Goal: Obtain resource: Download file/media

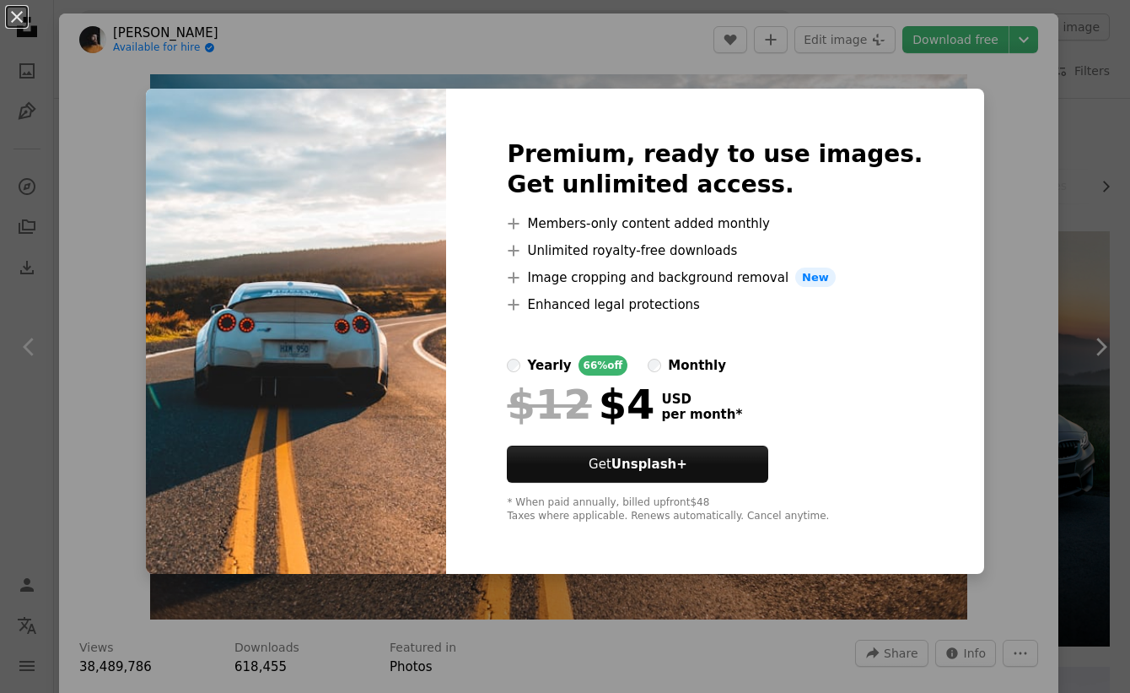
click at [959, 136] on div "An X shape Premium, ready to use images. Get unlimited access. A plus sign Memb…" at bounding box center [565, 346] width 1130 height 693
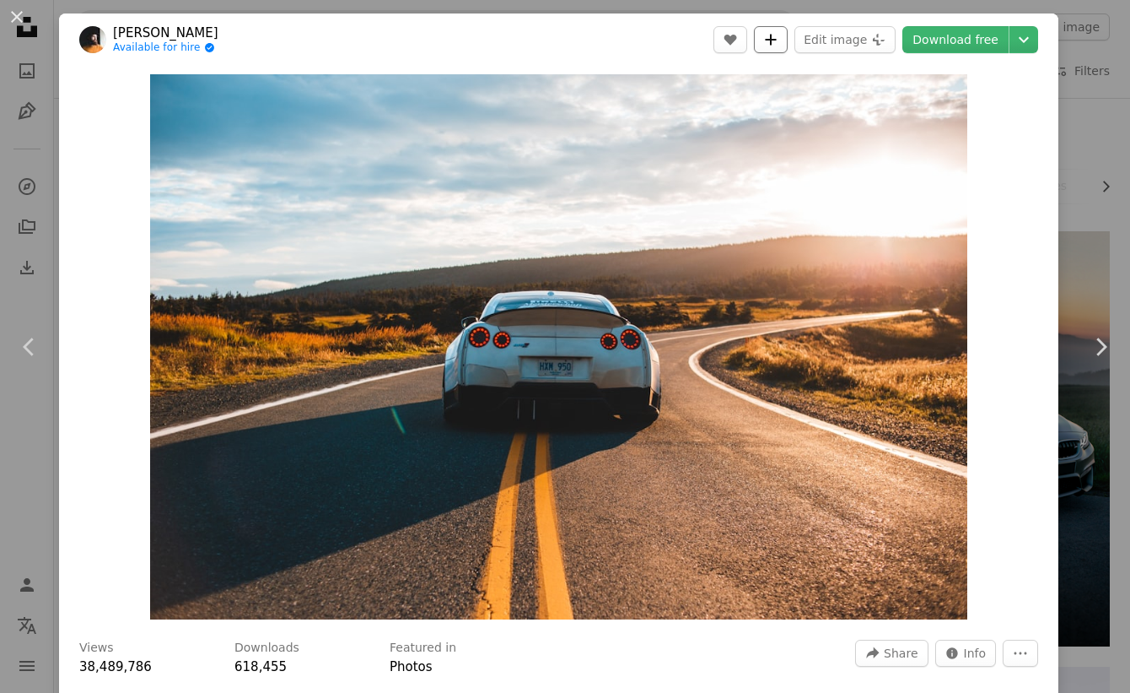
click at [771, 46] on icon "A plus sign" at bounding box center [770, 39] width 13 height 13
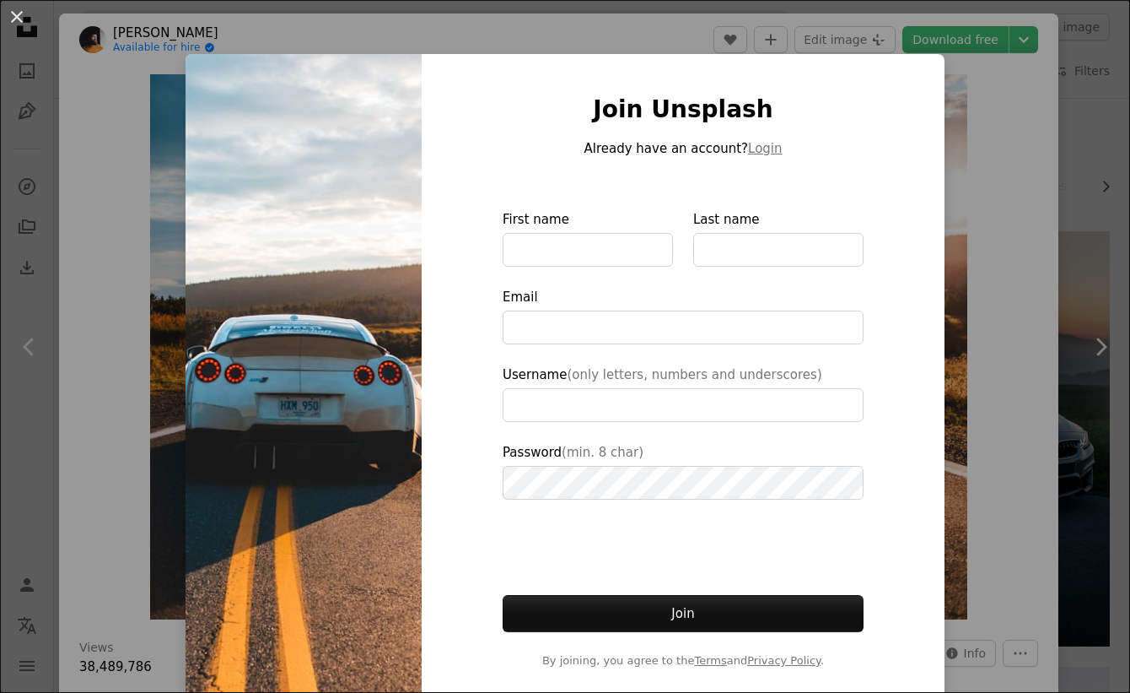
click at [881, 143] on div "Join Unsplash Already have an account? Login First name Last name Email Usernam…" at bounding box center [683, 381] width 523 height 655
click at [596, 44] on div "An X shape Join Unsplash Already have an account? Login First name Last name Em…" at bounding box center [565, 346] width 1130 height 693
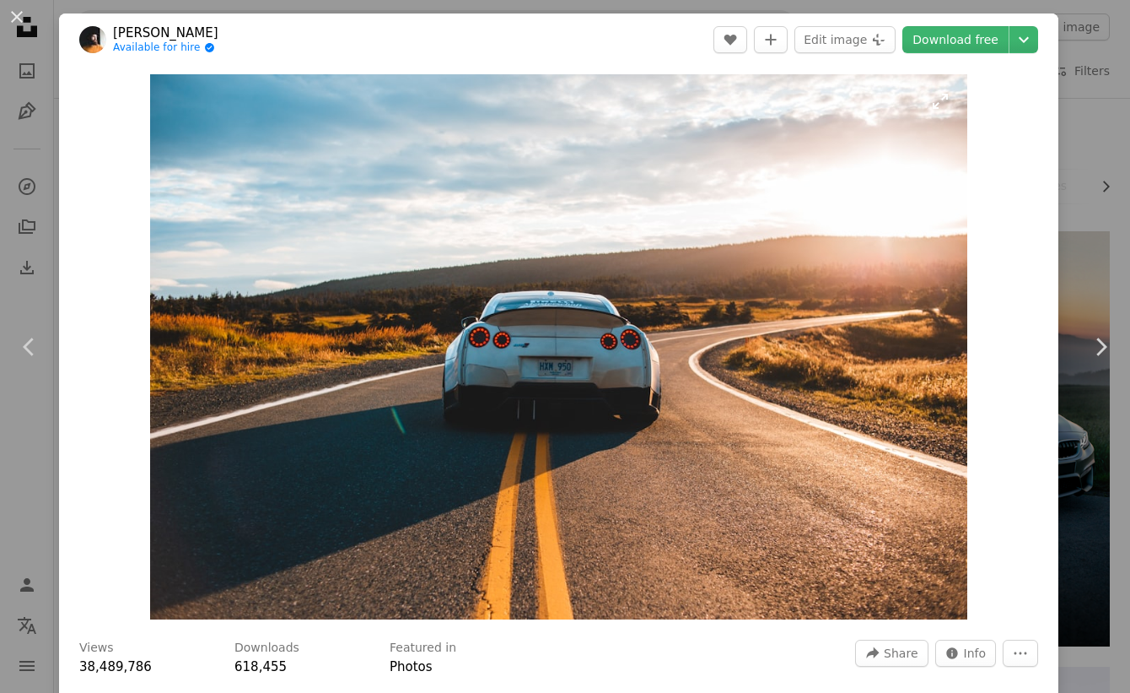
drag, startPoint x: 663, startPoint y: 439, endPoint x: 539, endPoint y: 421, distance: 125.3
click at [539, 421] on img "Zoom in on this image" at bounding box center [558, 346] width 817 height 545
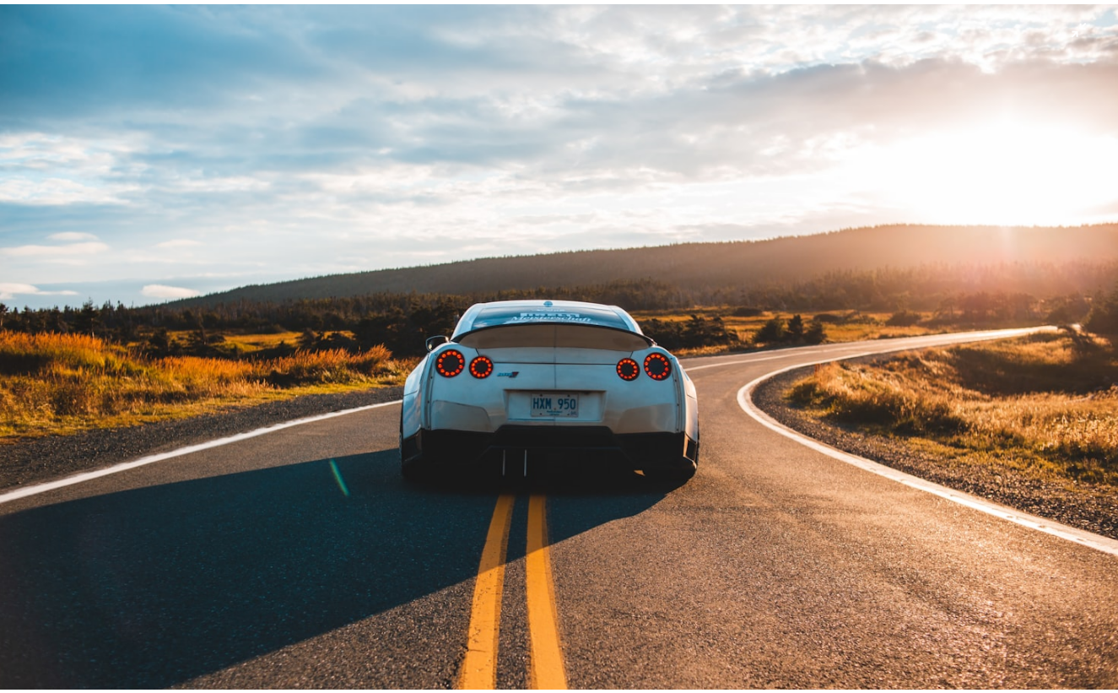
scroll to position [23, 0]
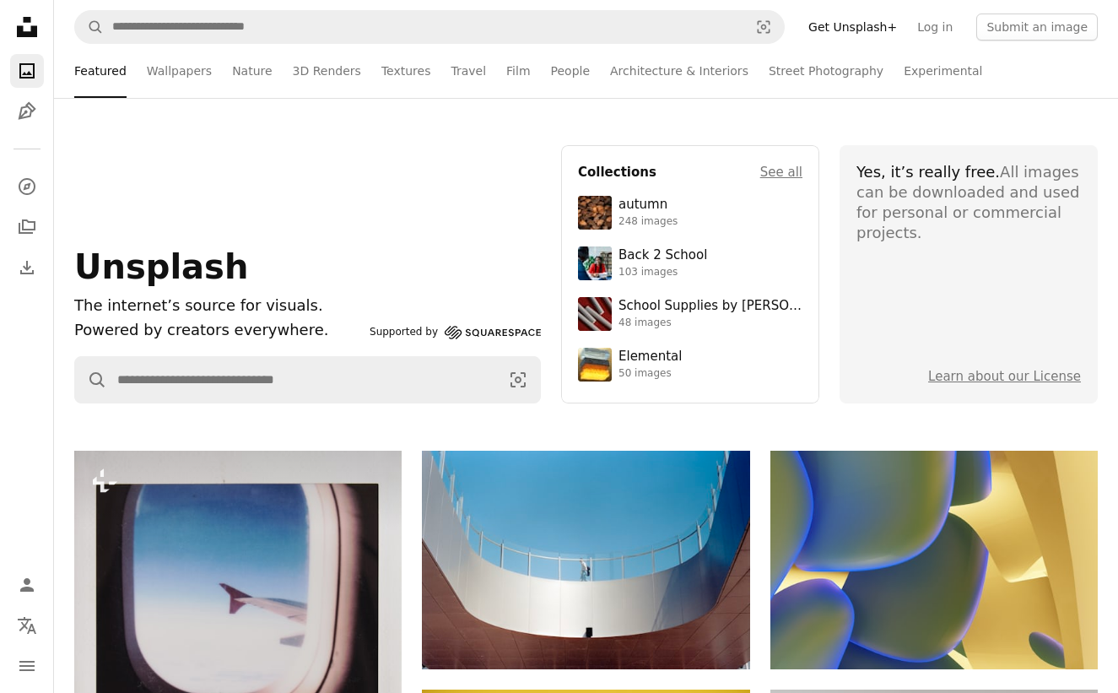
click at [242, 324] on p "Powered by creators everywhere." at bounding box center [218, 330] width 288 height 24
drag, startPoint x: 66, startPoint y: 253, endPoint x: 78, endPoint y: 250, distance: 12.3
click at [67, 253] on div "Unsplash The internet’s source for visuals. Powered by creators everywhere. Sup…" at bounding box center [586, 274] width 1064 height 258
click at [95, 257] on span "Unsplash" at bounding box center [161, 266] width 174 height 39
drag, startPoint x: 96, startPoint y: 257, endPoint x: 105, endPoint y: 259, distance: 8.6
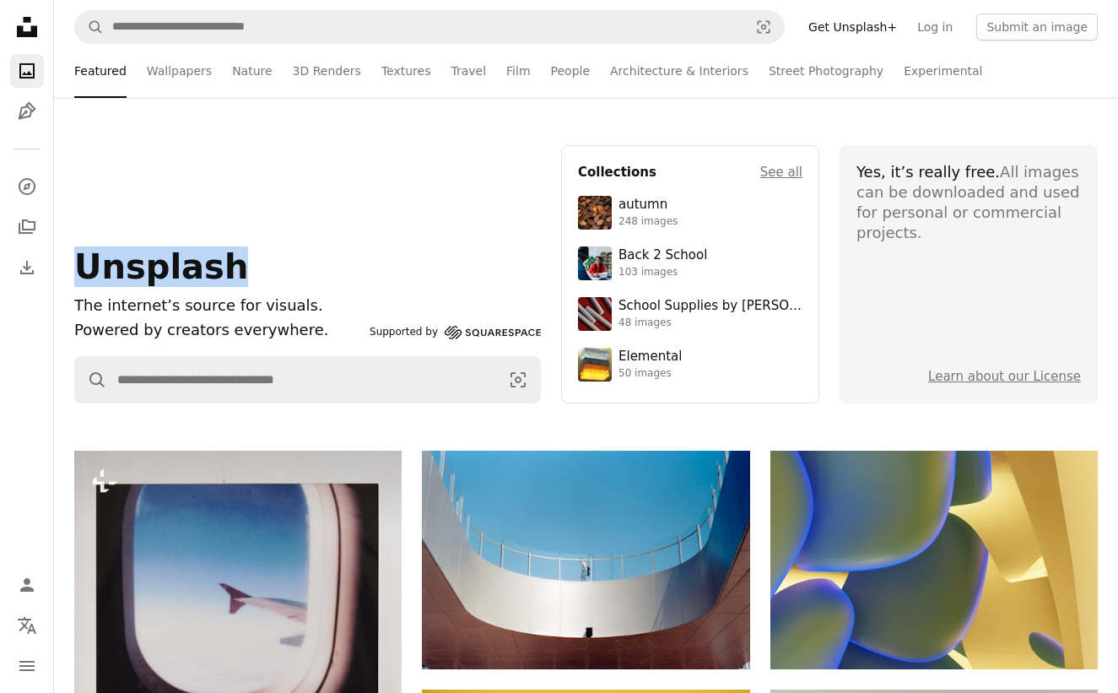
click at [99, 258] on span "Unsplash" at bounding box center [161, 266] width 174 height 39
click at [123, 265] on span "Unsplash" at bounding box center [161, 266] width 174 height 39
drag, startPoint x: 294, startPoint y: 234, endPoint x: 317, endPoint y: 233, distance: 23.6
click at [317, 232] on div "Unsplash The internet’s source for visuals. Powered by creators everywhere. Sup…" at bounding box center [307, 274] width 466 height 258
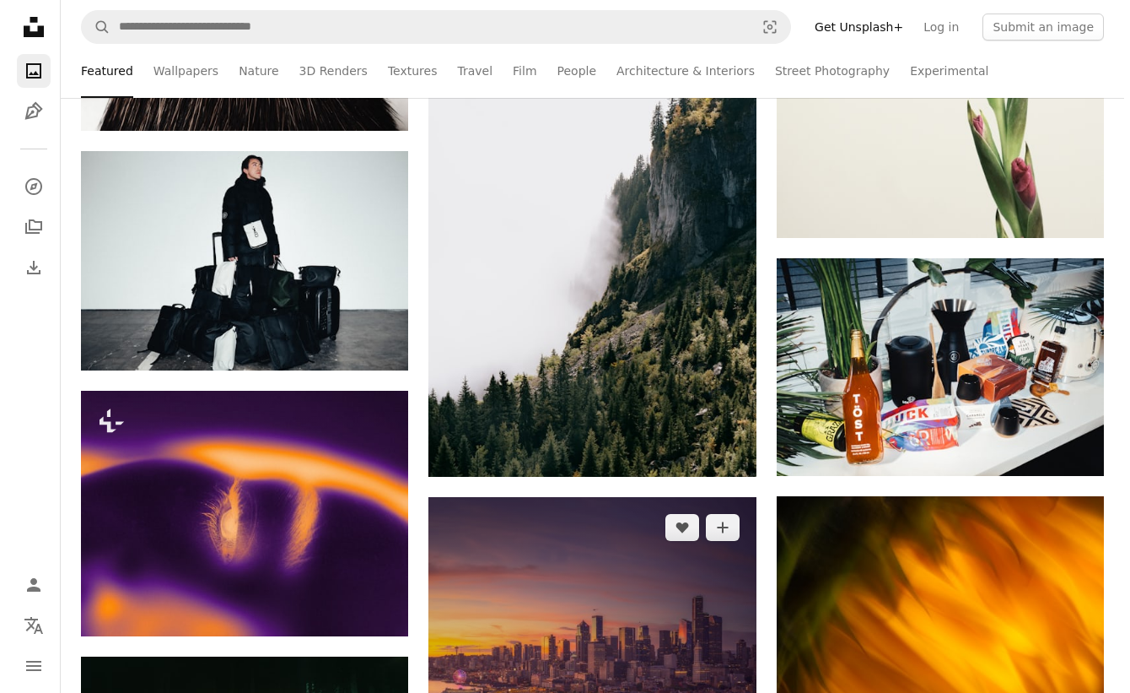
scroll to position [1350, 0]
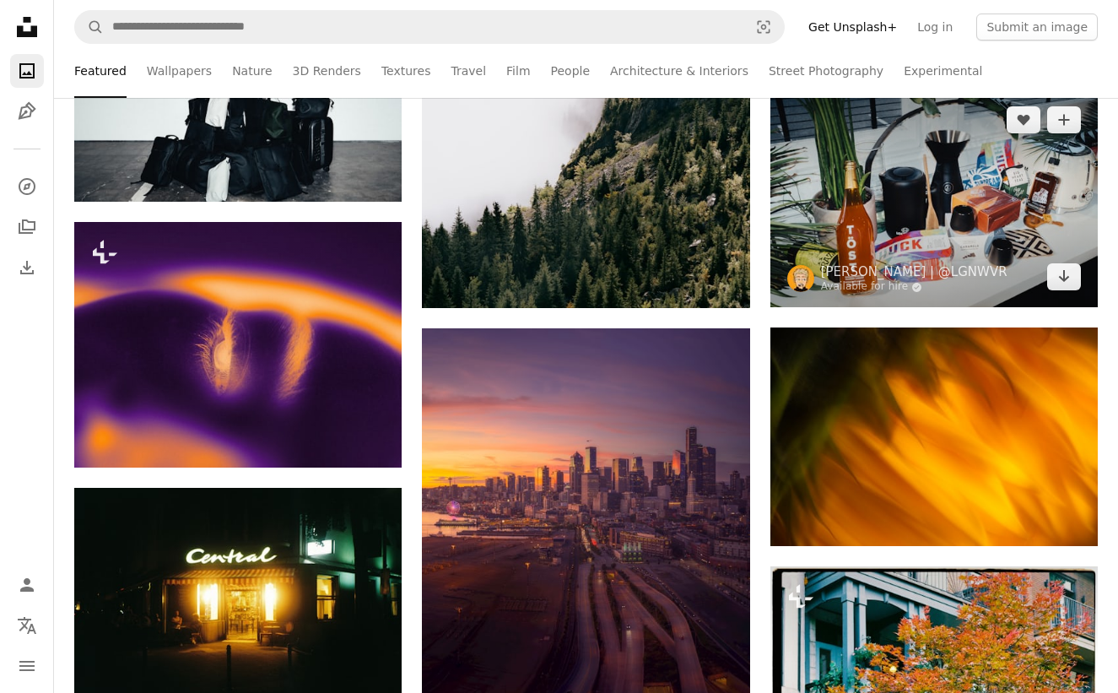
click at [854, 117] on img at bounding box center [933, 198] width 327 height 218
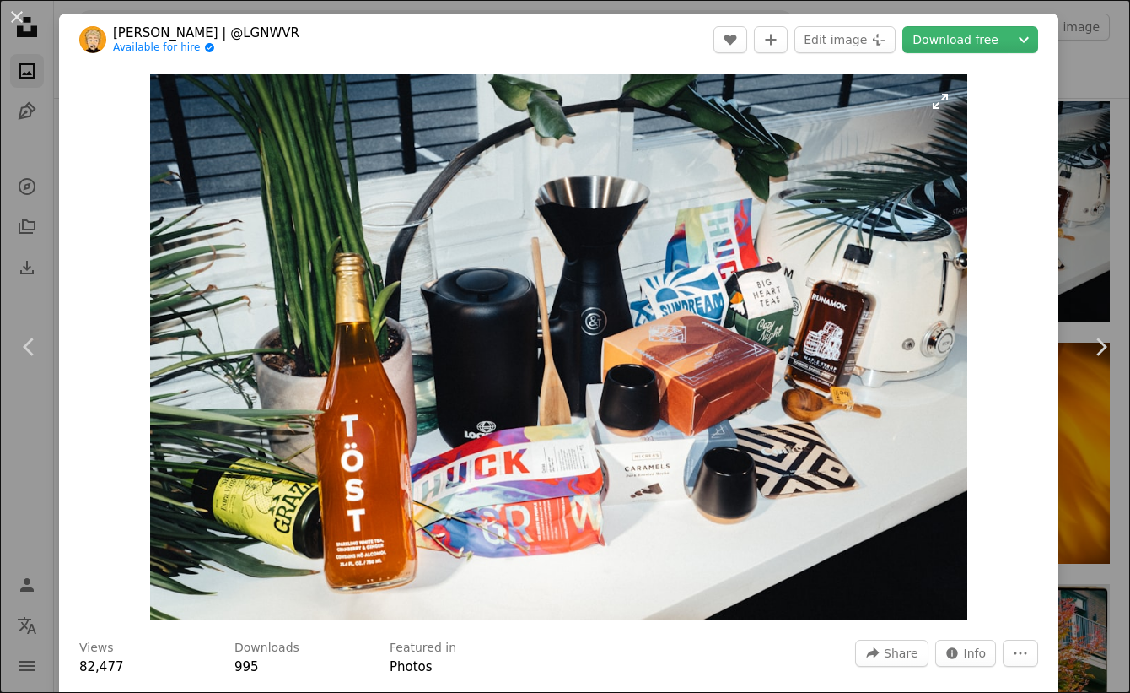
click at [844, 296] on img "Zoom in on this image" at bounding box center [558, 346] width 817 height 545
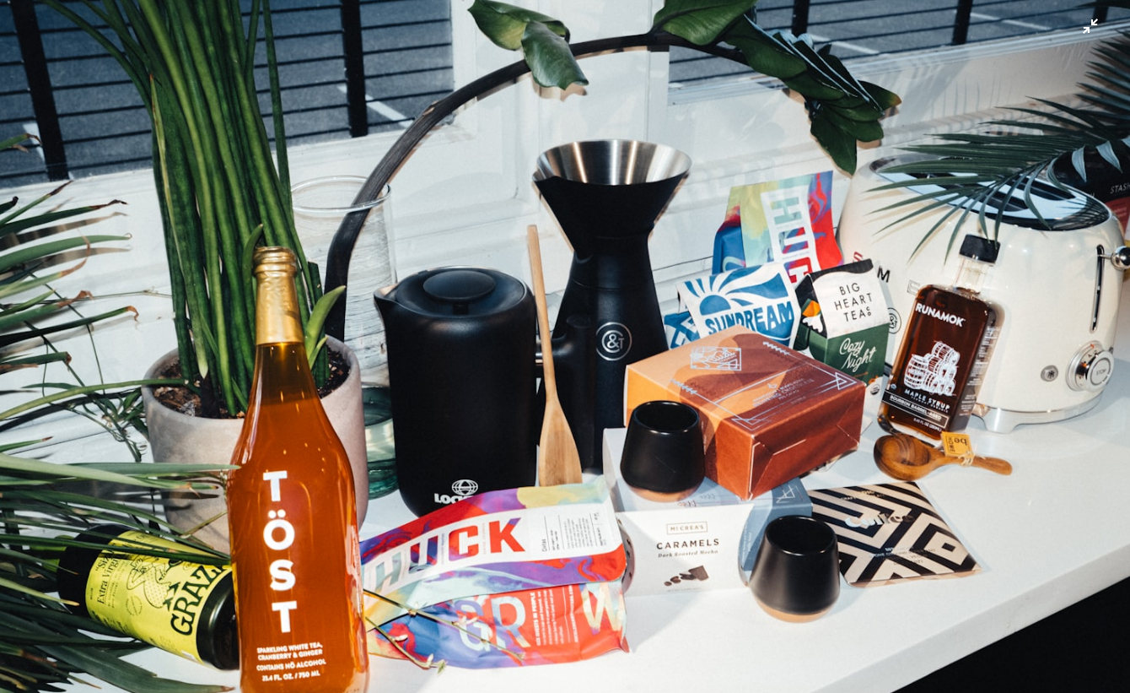
scroll to position [23, 0]
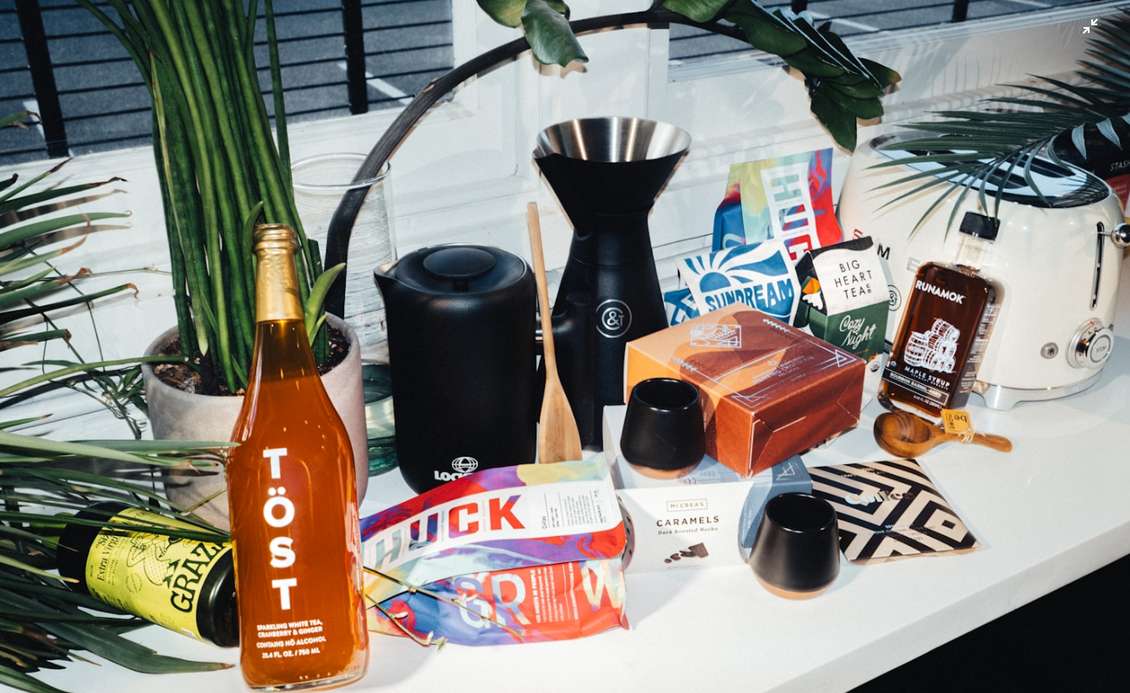
click at [562, 169] on img "Zoom out on this image" at bounding box center [565, 353] width 1132 height 755
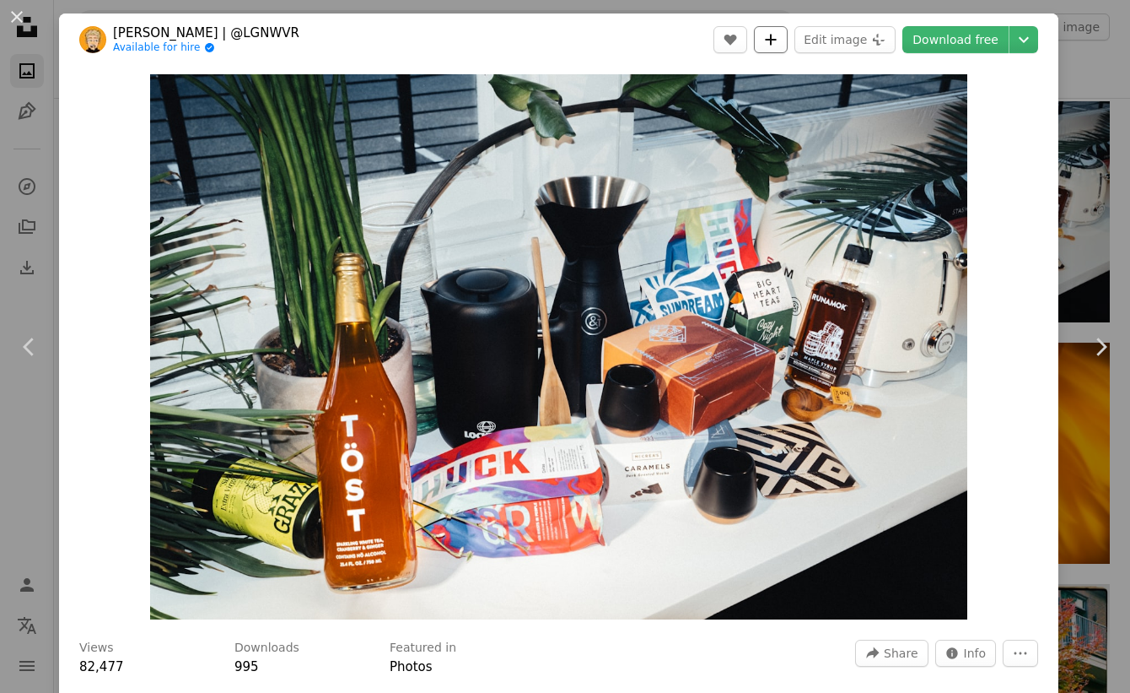
click at [779, 43] on button "A plus sign" at bounding box center [771, 39] width 34 height 27
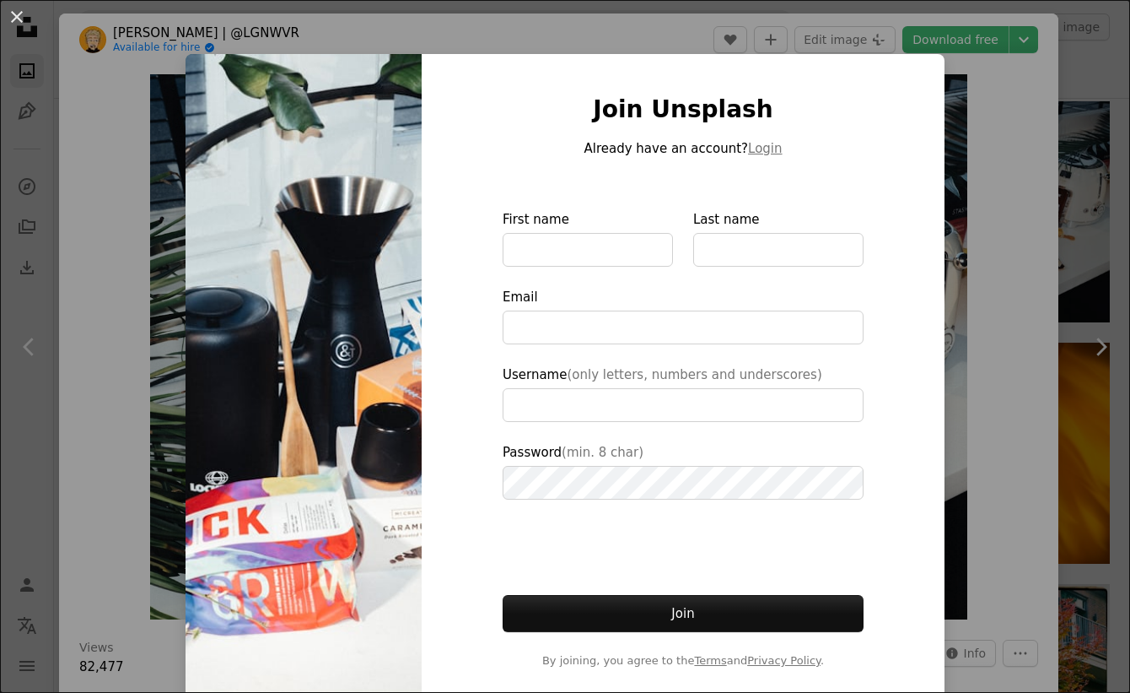
click at [962, 154] on div "An X shape Join Unsplash Already have an account? Login First name Last name Em…" at bounding box center [565, 346] width 1130 height 693
